Goal: Check status: Check status

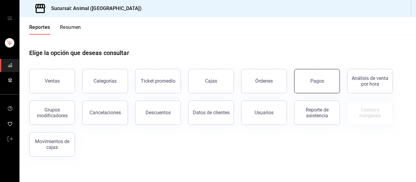
click at [321, 77] on button "Pagos" at bounding box center [317, 81] width 46 height 24
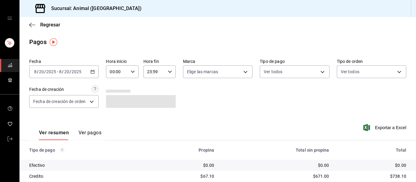
click at [131, 72] on icon "button" at bounding box center [133, 72] width 4 height 4
click at [114, 115] on span "04" at bounding box center [113, 115] width 6 height 5
type input "04:00"
click at [242, 73] on div at bounding box center [208, 91] width 416 height 182
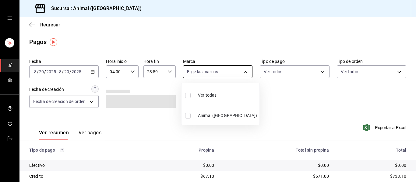
click at [243, 75] on body "Sucursal: Animal ([GEOGRAPHIC_DATA]) Regresar Pagos Fecha [DATE] [DATE] - [DATE…" at bounding box center [208, 91] width 416 height 182
click at [210, 92] on div "Ver todas" at bounding box center [200, 94] width 31 height 13
type input "96838179-8fbb-4073-aae3-1789726318c8"
checkbox input "true"
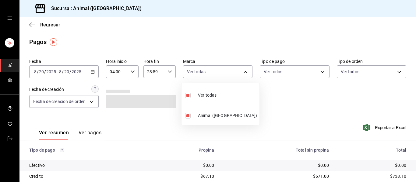
click at [282, 91] on div at bounding box center [208, 91] width 416 height 182
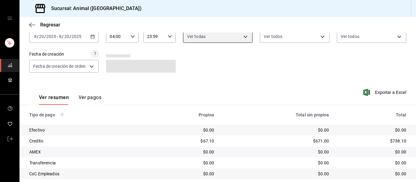
scroll to position [87, 0]
